Goal: Information Seeking & Learning: Understand process/instructions

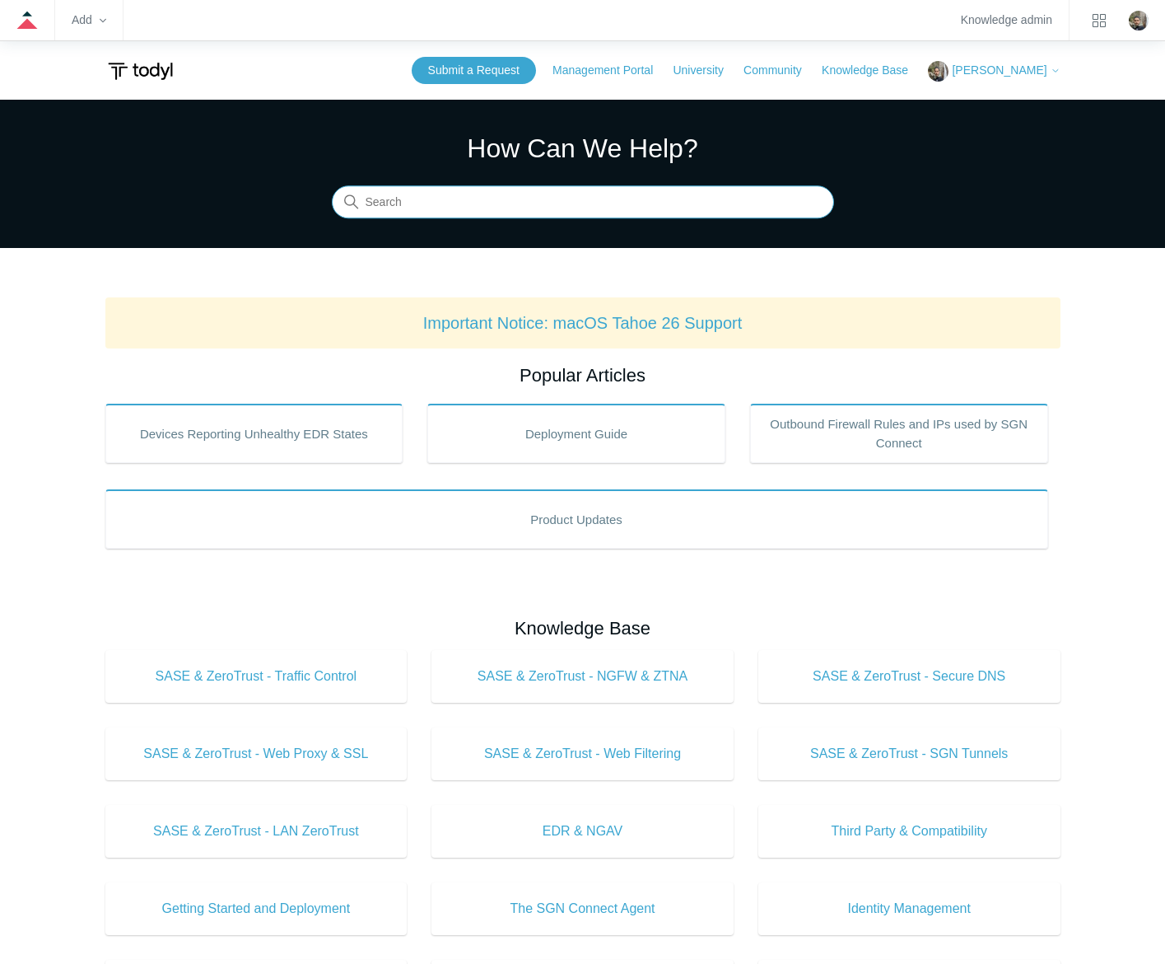
click at [607, 207] on input "Search" at bounding box center [583, 202] width 502 height 33
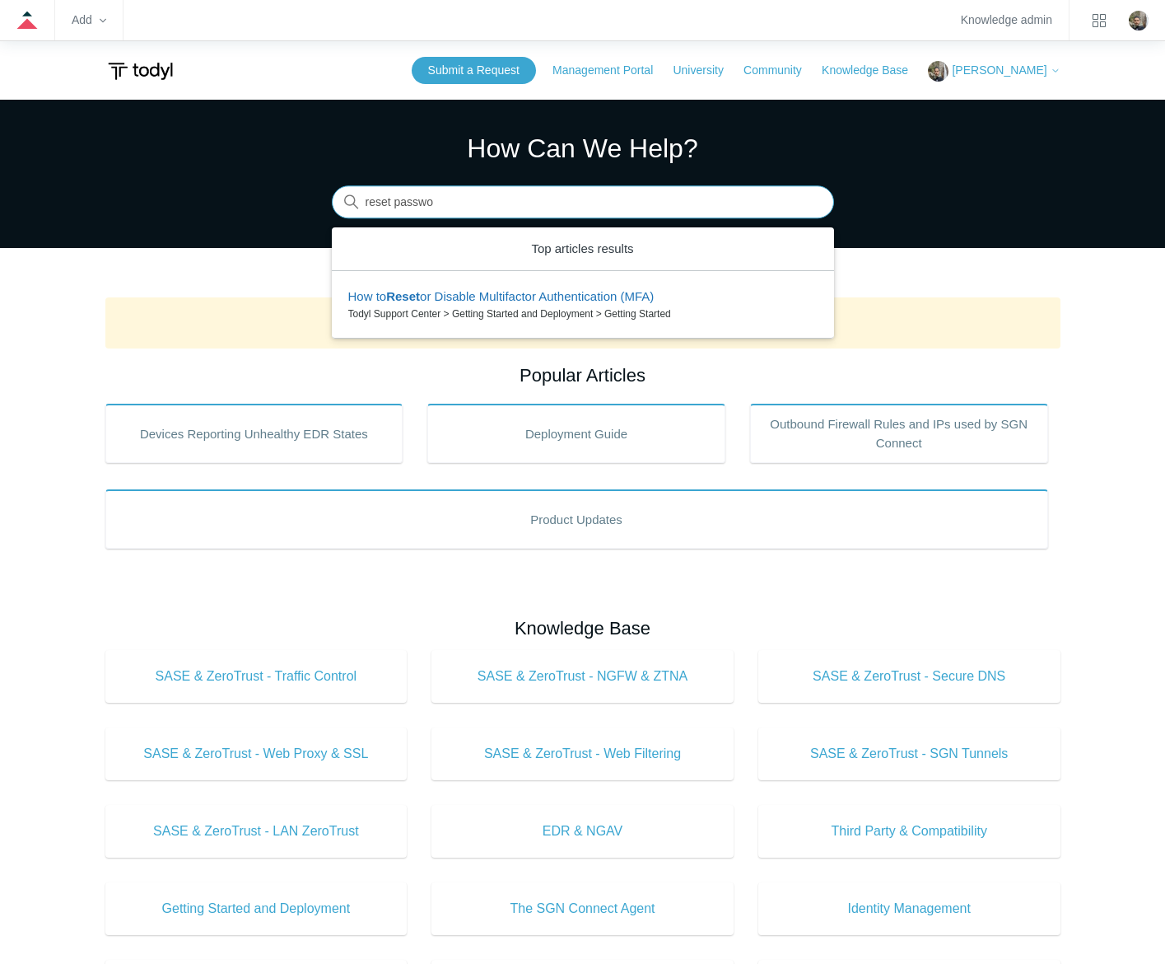
type input "reset passwor"
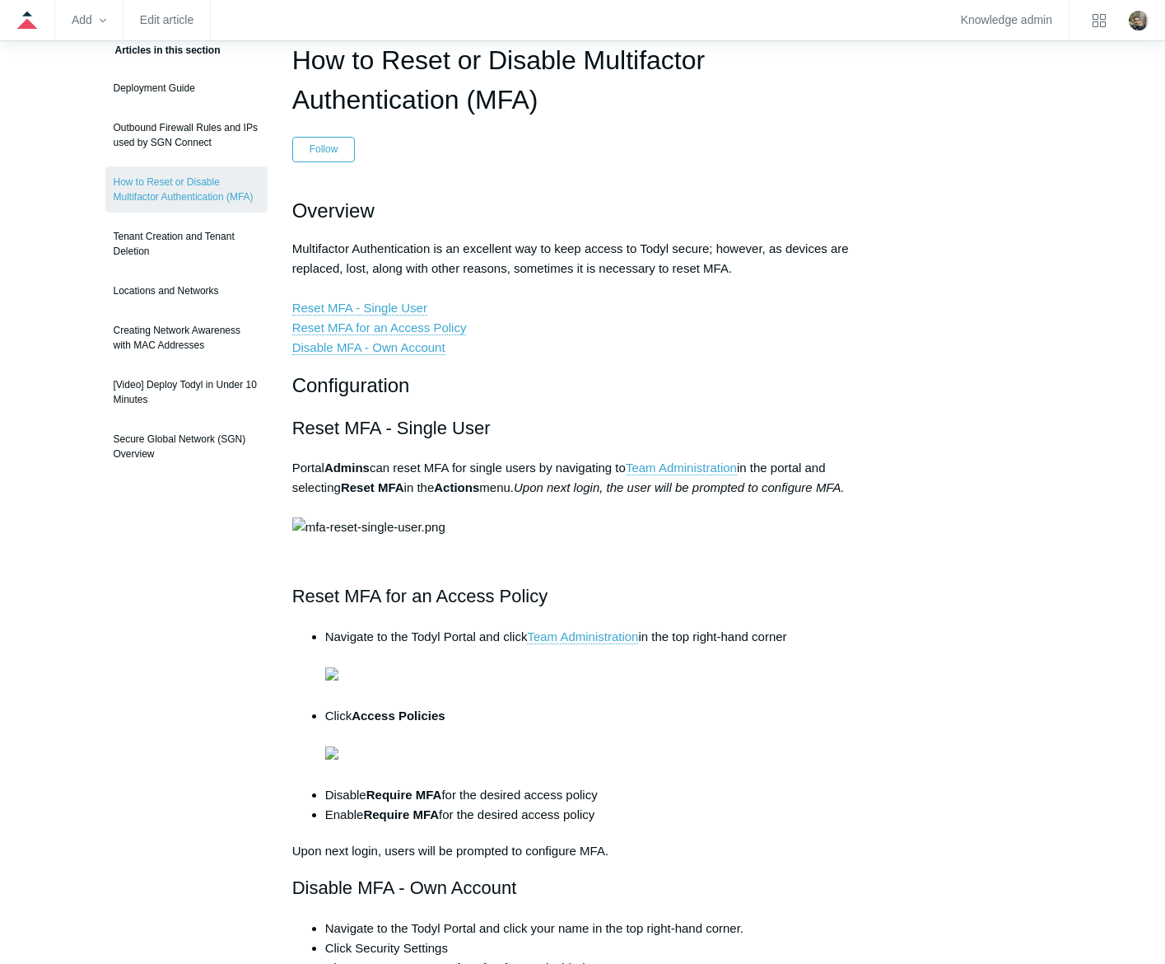
scroll to position [165, 0]
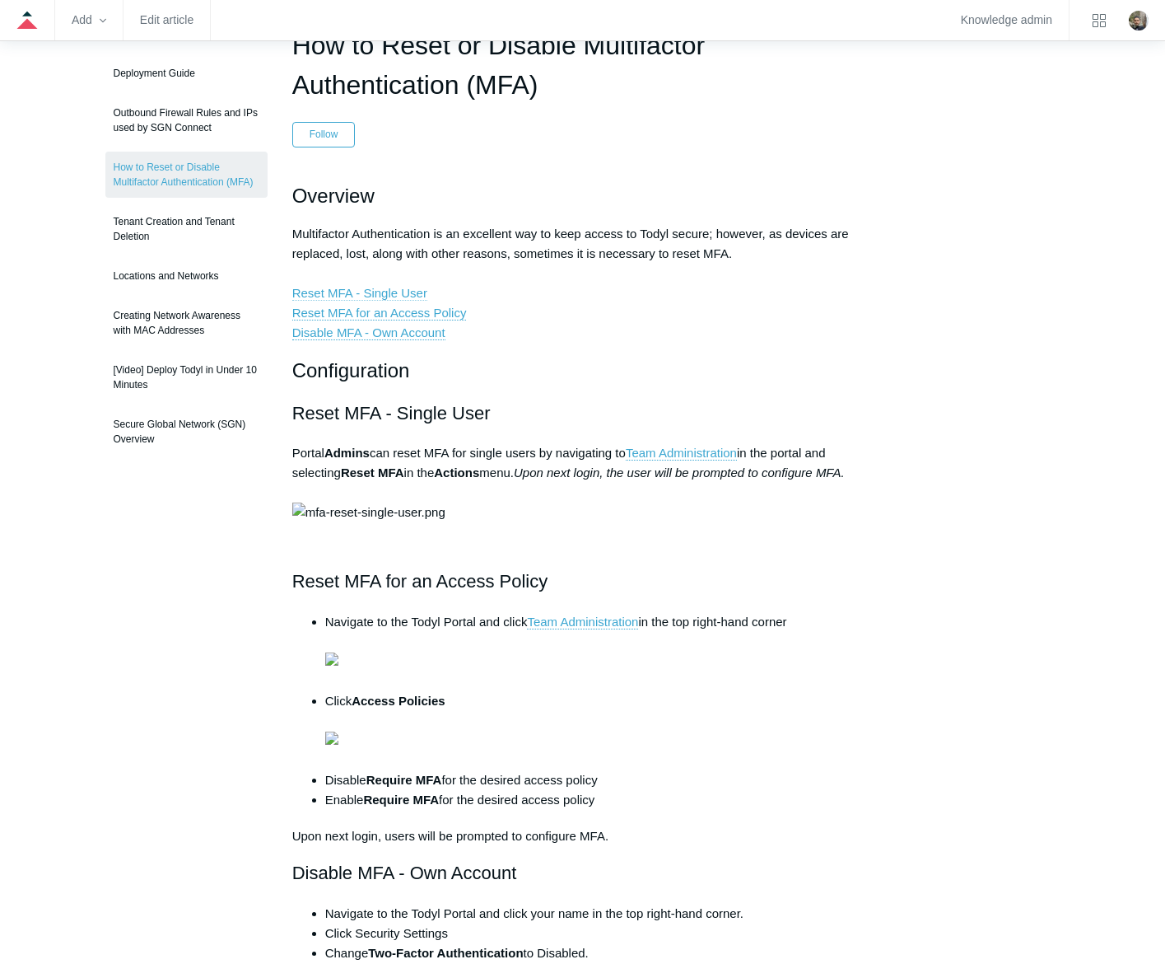
click at [380, 287] on link "Reset MFA - Single User" at bounding box center [359, 293] width 135 height 15
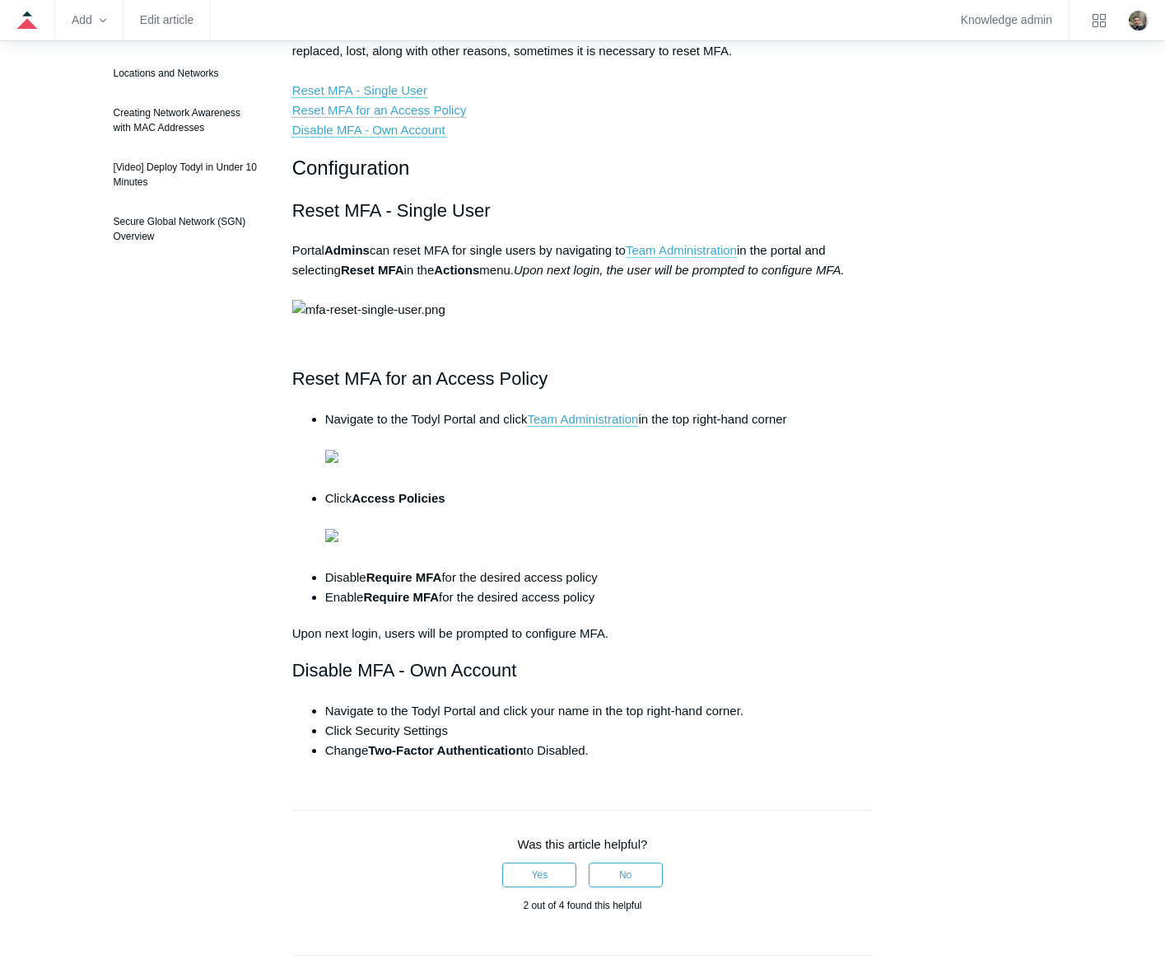
scroll to position [94, 0]
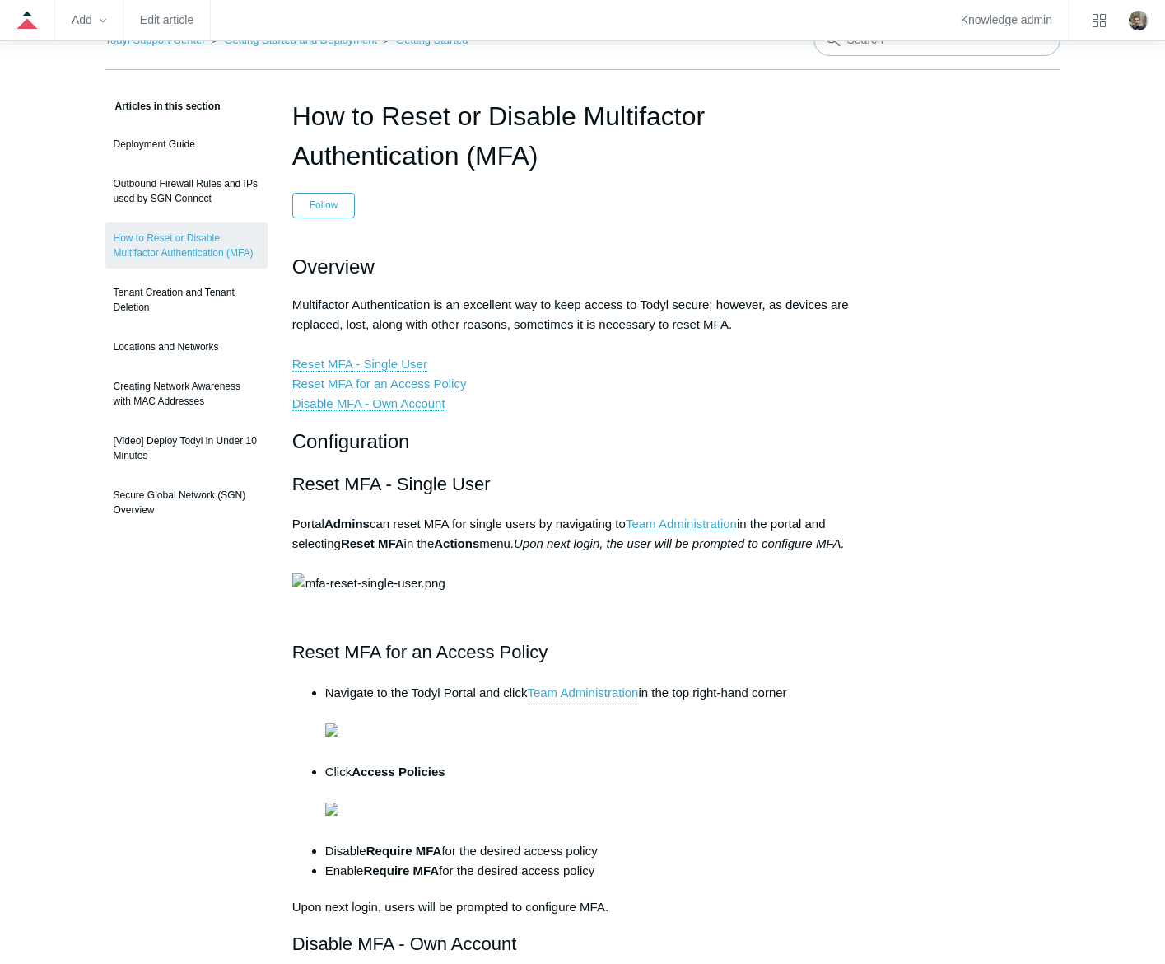
click at [712, 528] on link "Team Administration" at bounding box center [681, 523] width 111 height 15
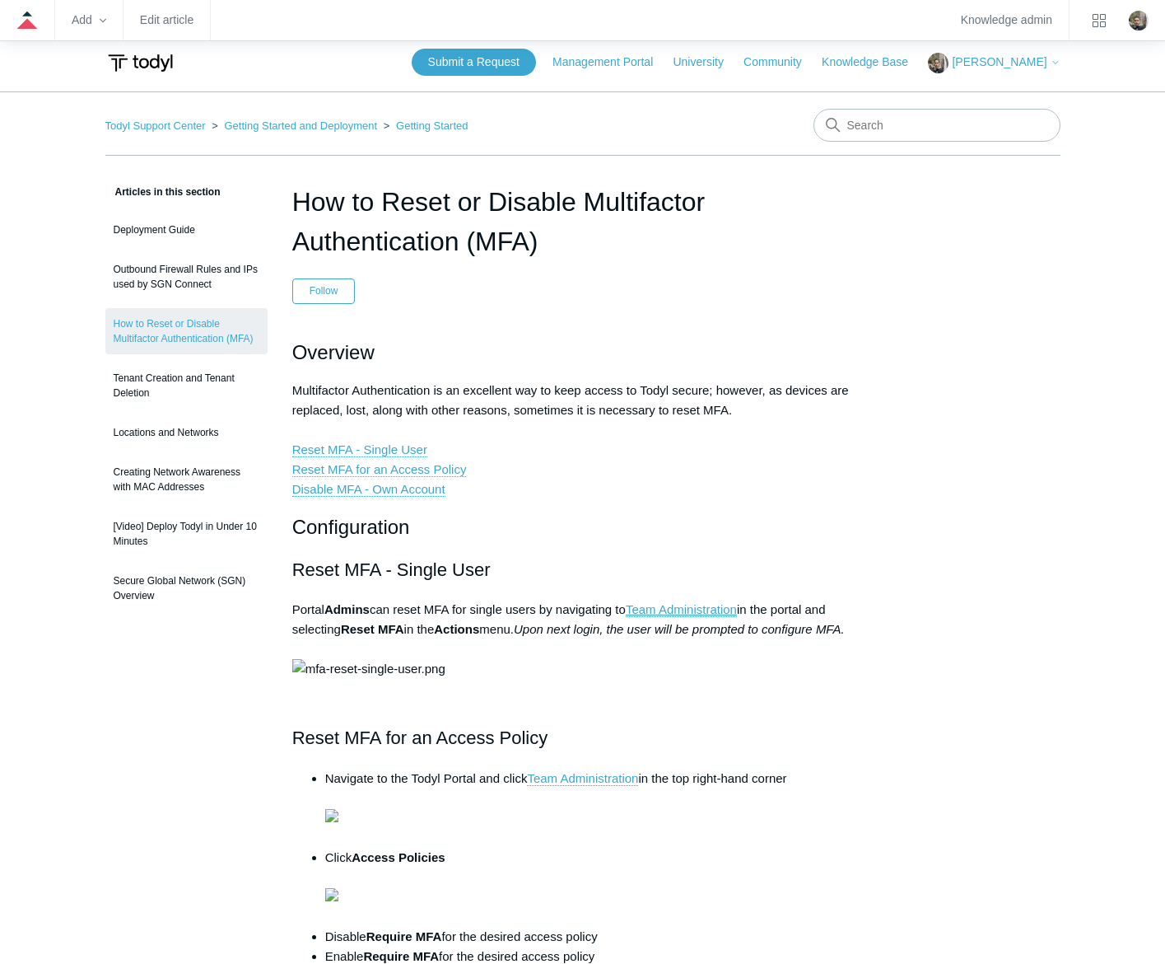
scroll to position [0, 0]
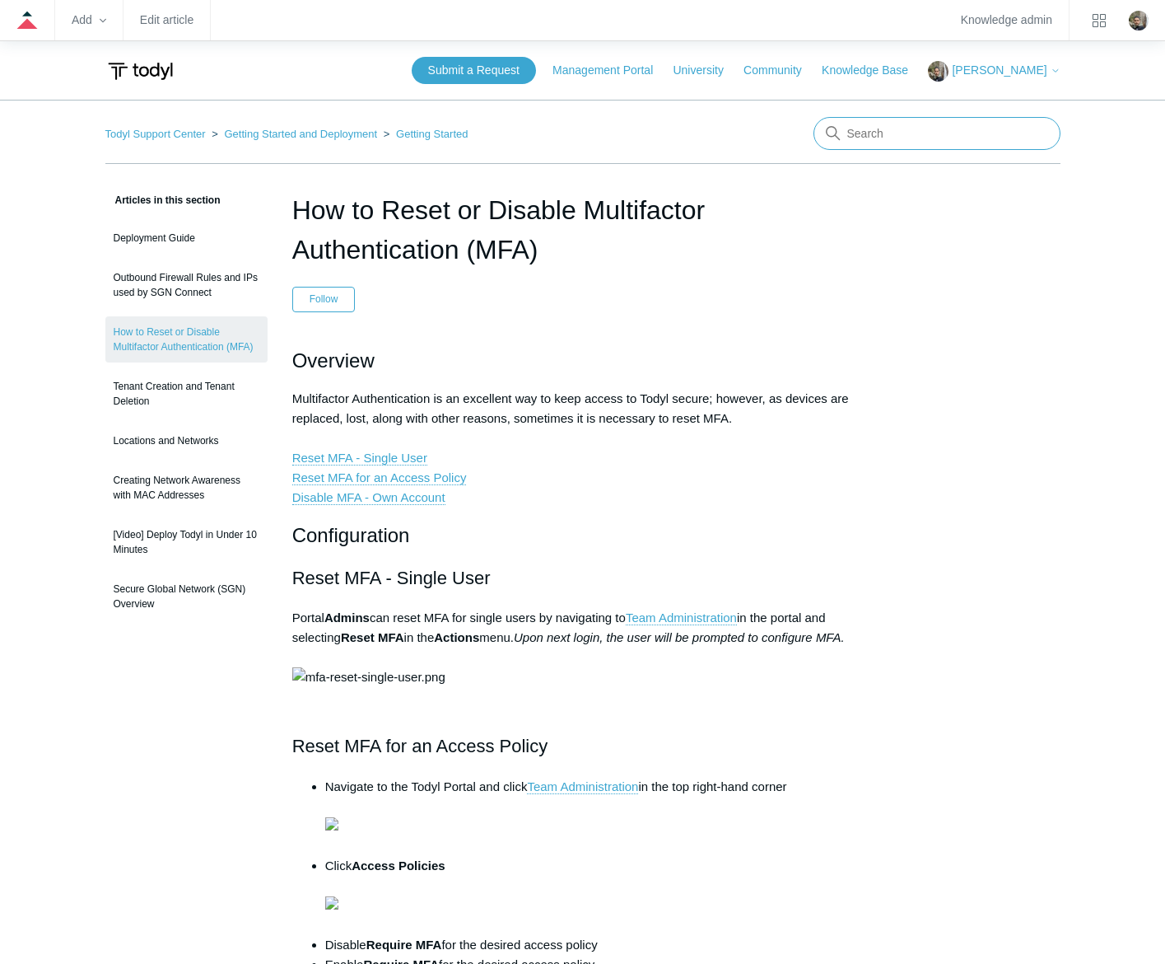
click at [914, 147] on input "Search" at bounding box center [937, 133] width 247 height 33
type input "password reset"
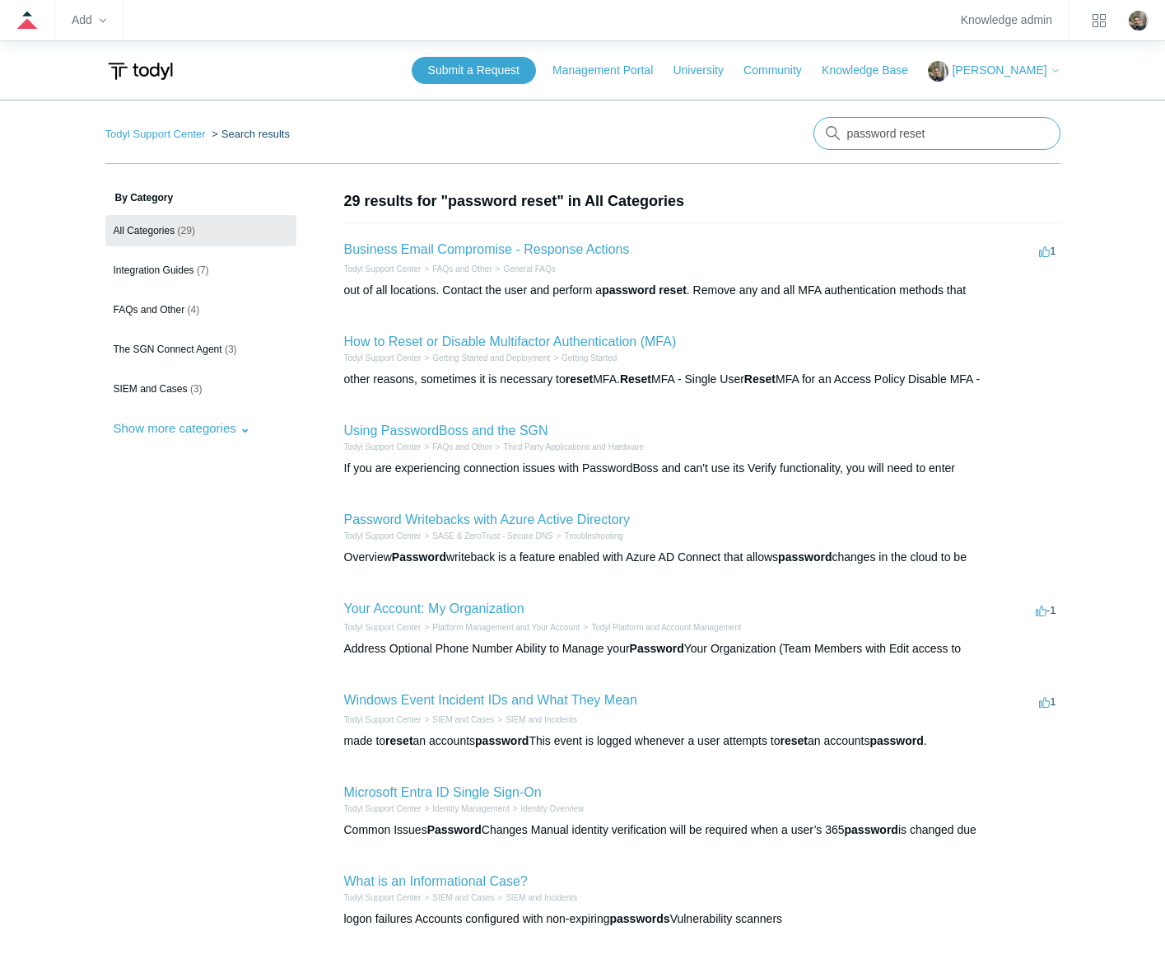
drag, startPoint x: 954, startPoint y: 137, endPoint x: 796, endPoint y: 109, distance: 160.6
click at [796, 109] on main "Todyl Support Center Search results password reset By Category All Categories (…" at bounding box center [582, 645] width 1165 height 1090
type input "admin reset"
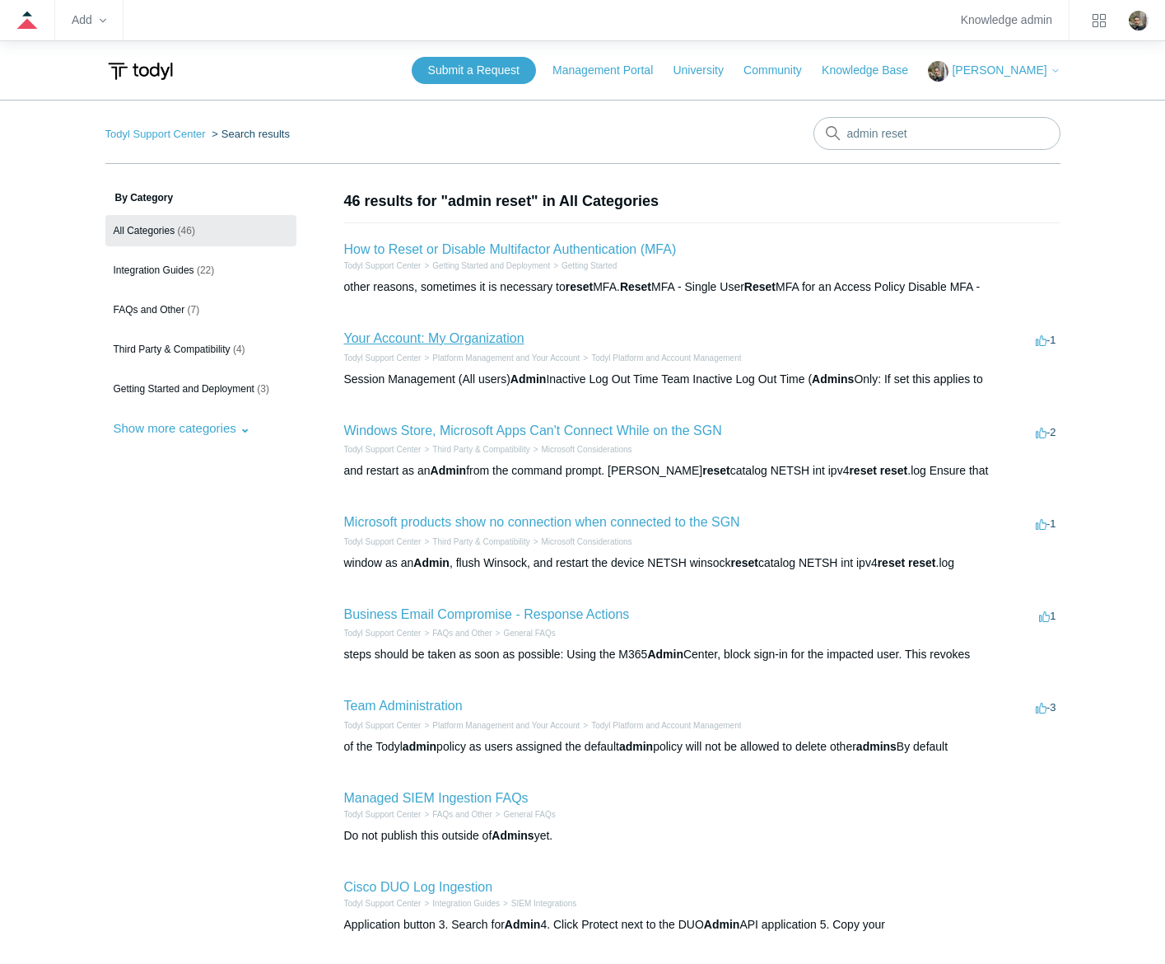
click at [461, 334] on link "Your Account: My Organization" at bounding box center [434, 338] width 180 height 14
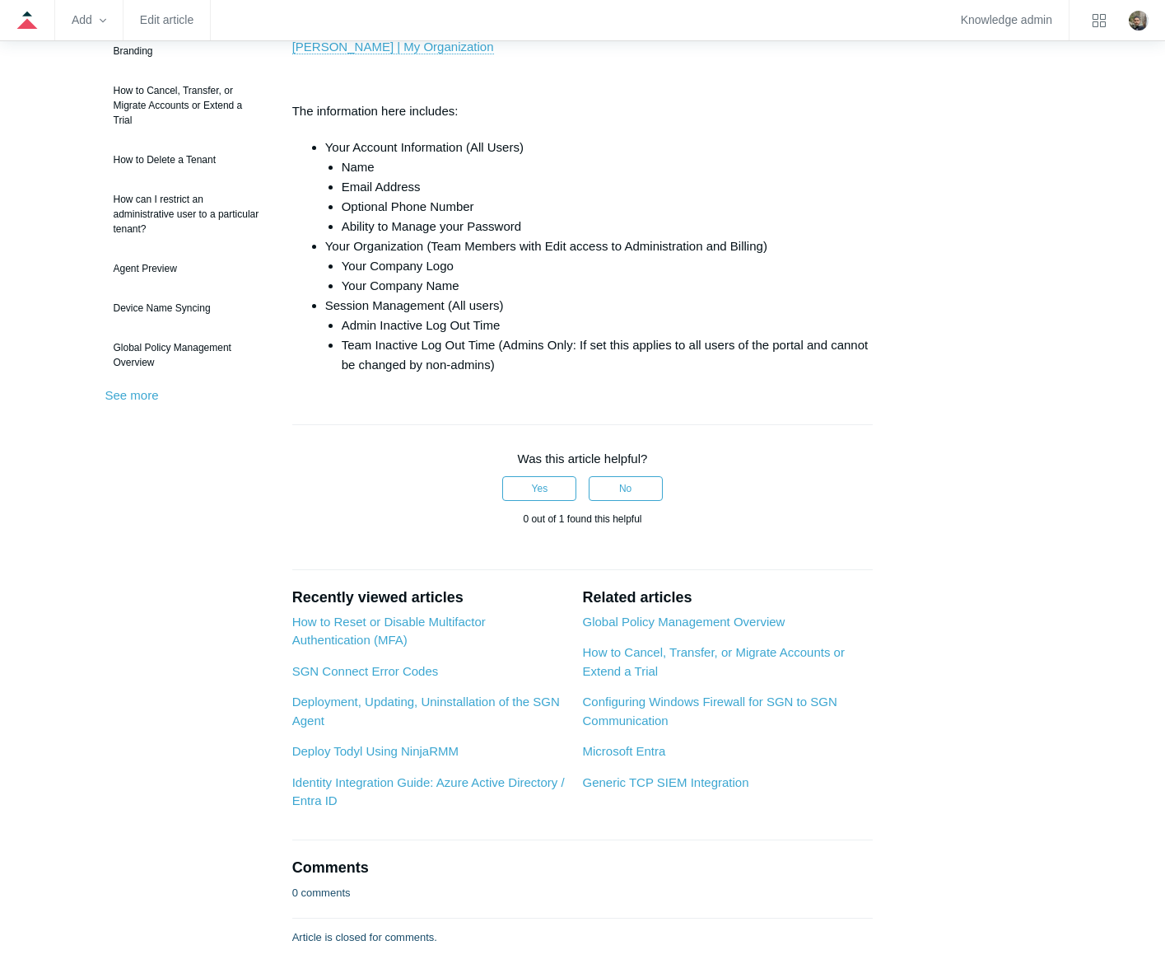
scroll to position [329, 0]
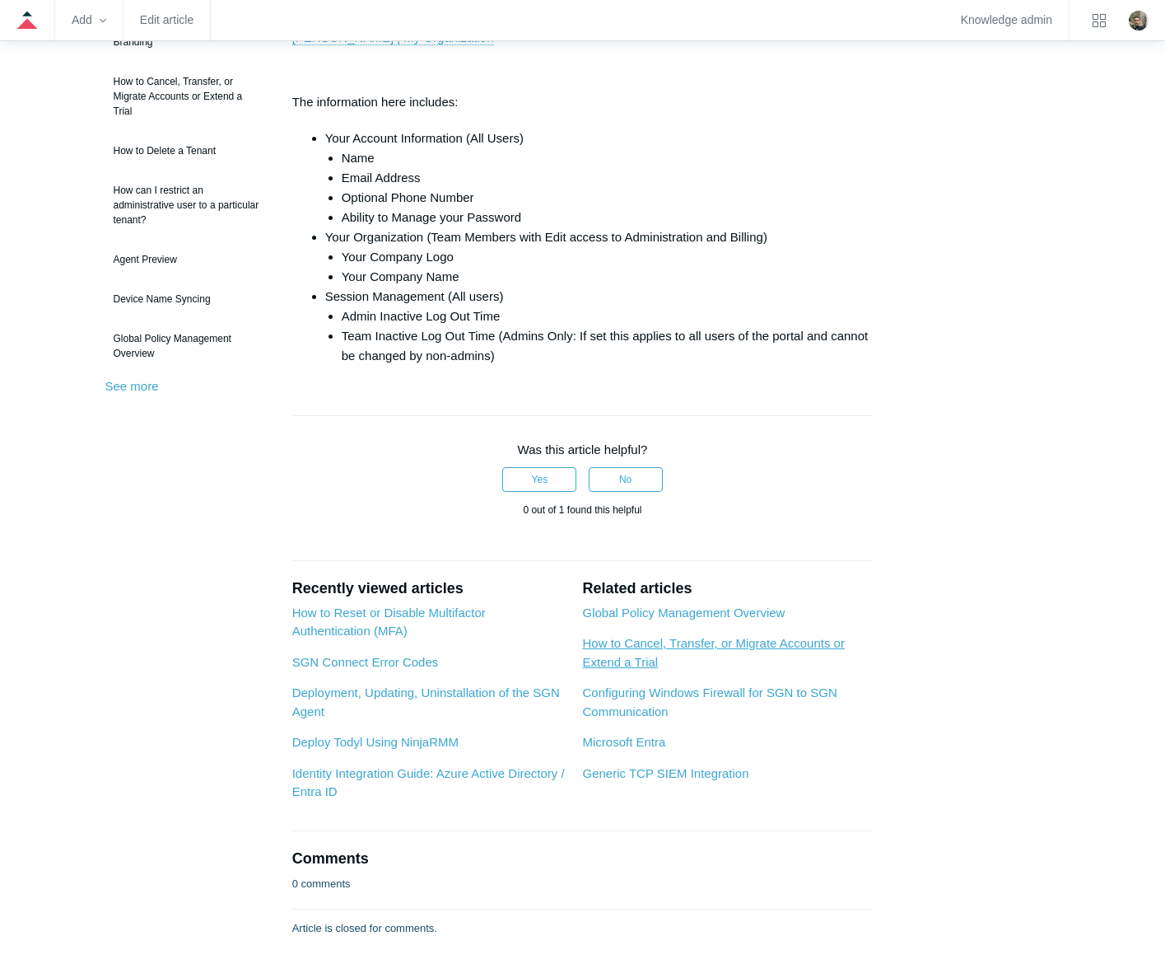
click at [824, 639] on link "How to Cancel, Transfer, or Migrate Accounts or Extend a Trial" at bounding box center [713, 652] width 262 height 33
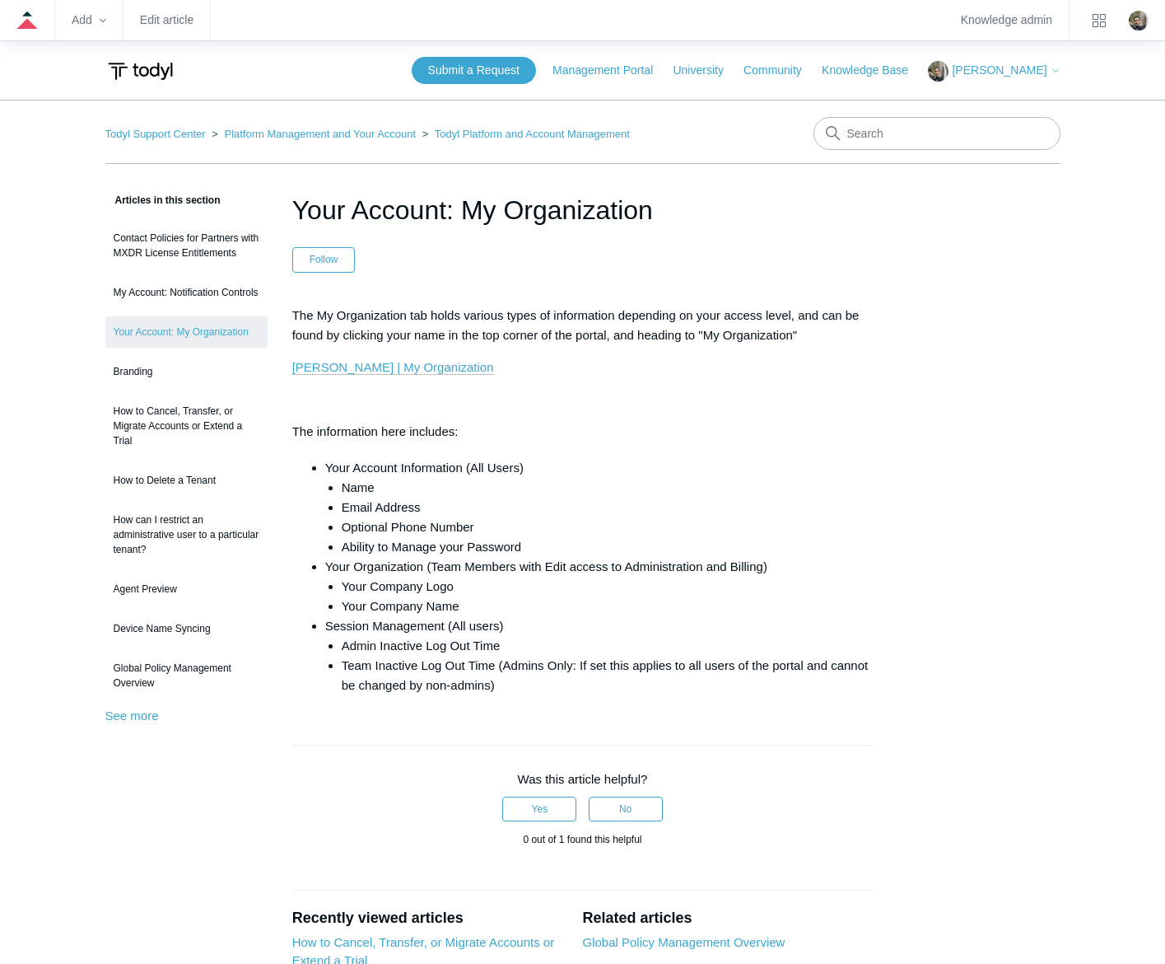
scroll to position [329, 0]
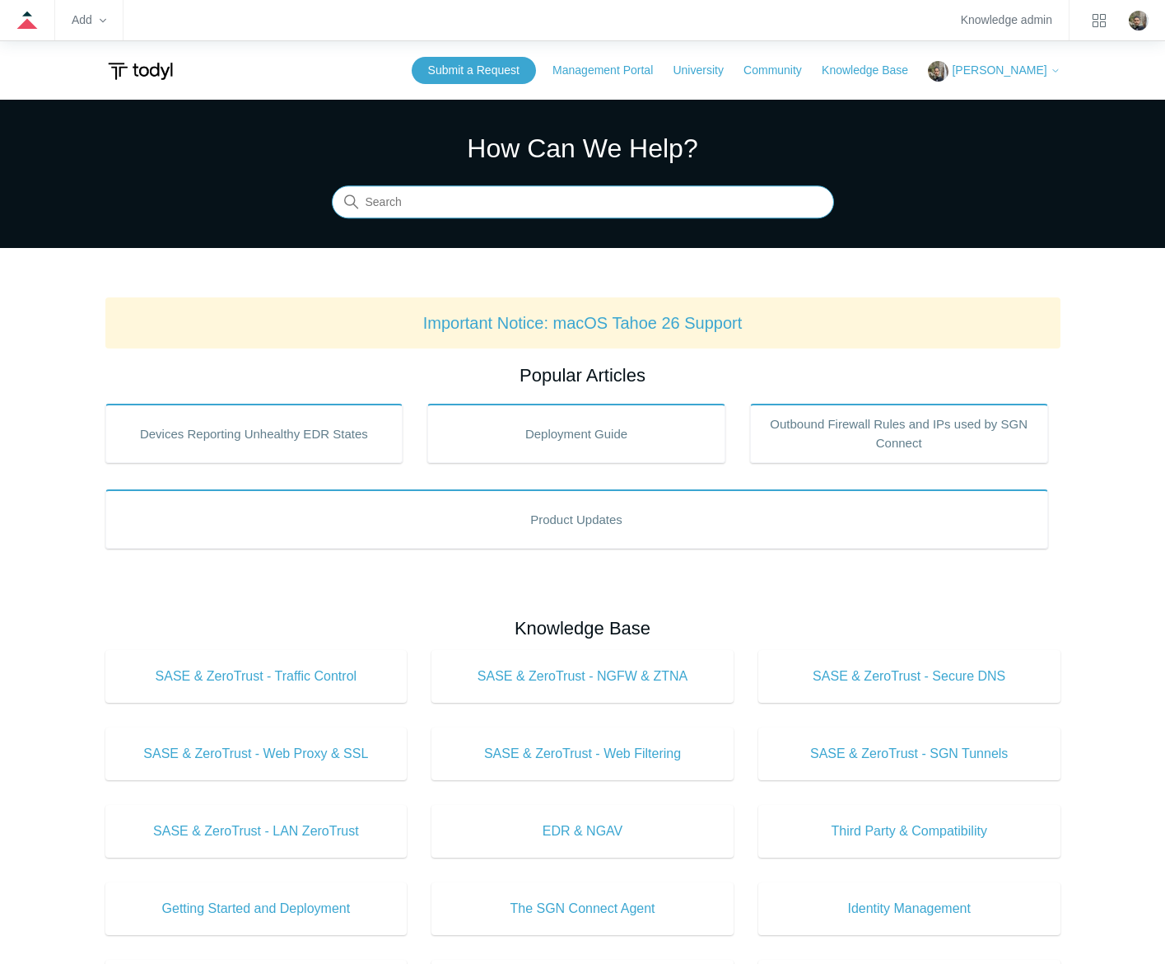
click at [546, 202] on input "Search" at bounding box center [583, 202] width 502 height 33
type input "team admin"
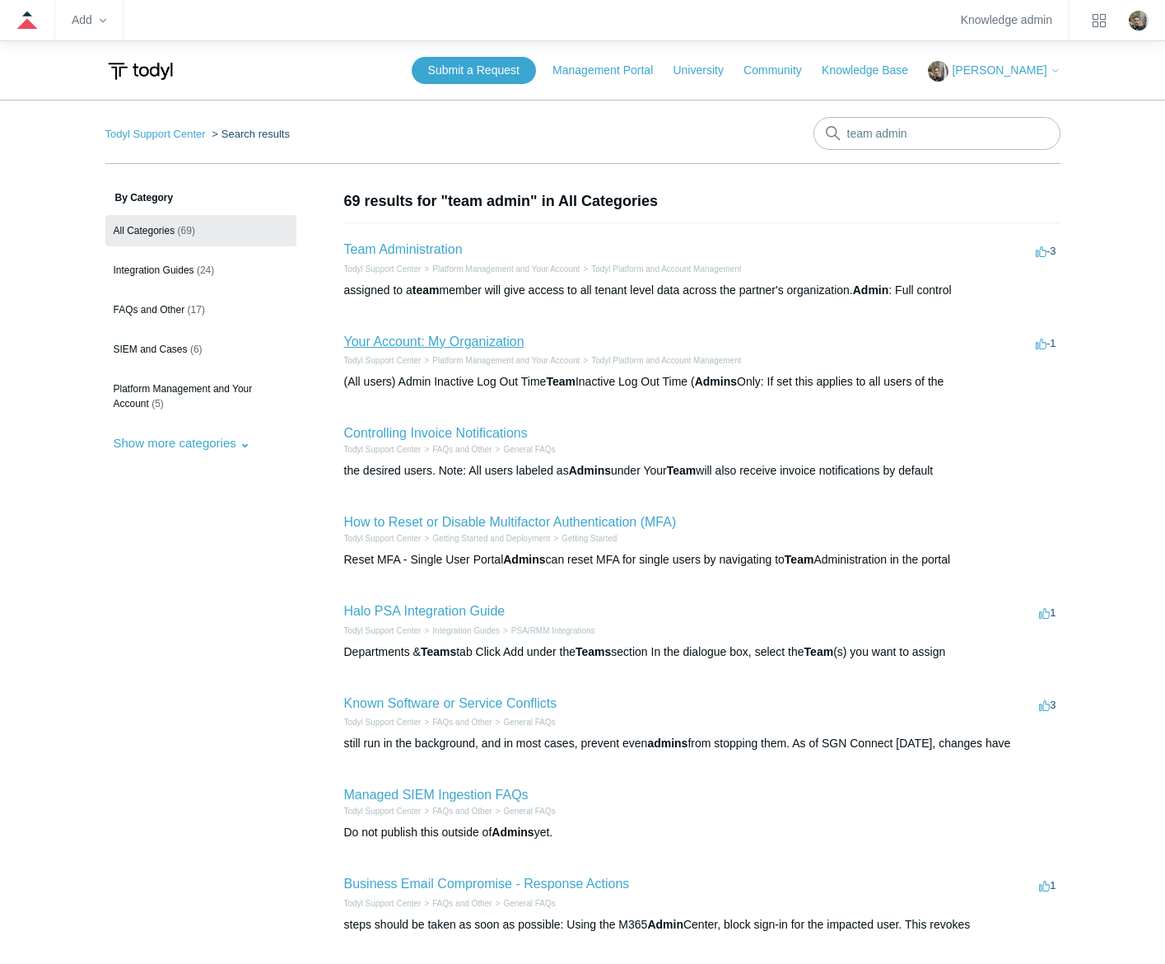
click at [404, 339] on link "Your Account: My Organization" at bounding box center [434, 341] width 180 height 14
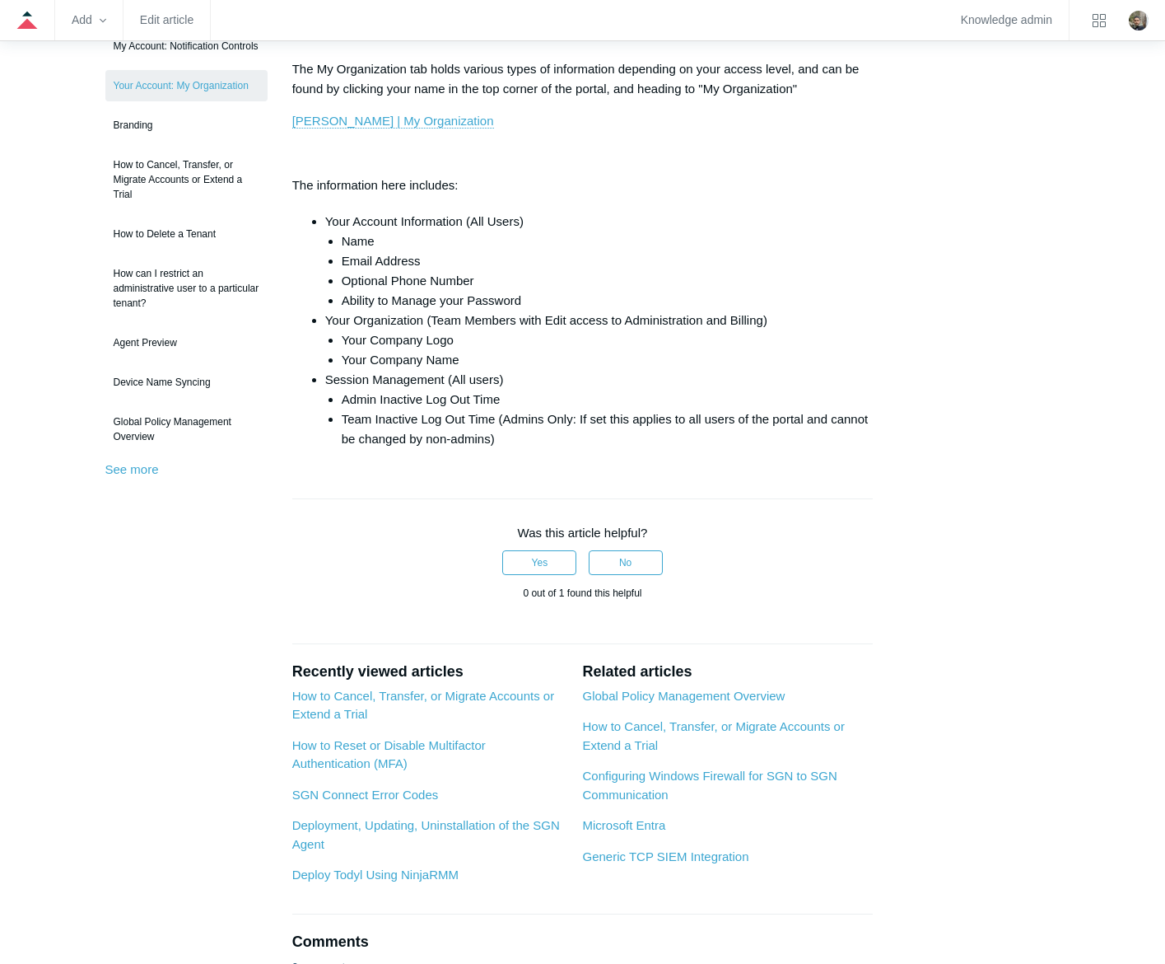
scroll to position [247, 0]
